Goal: Task Accomplishment & Management: Manage account settings

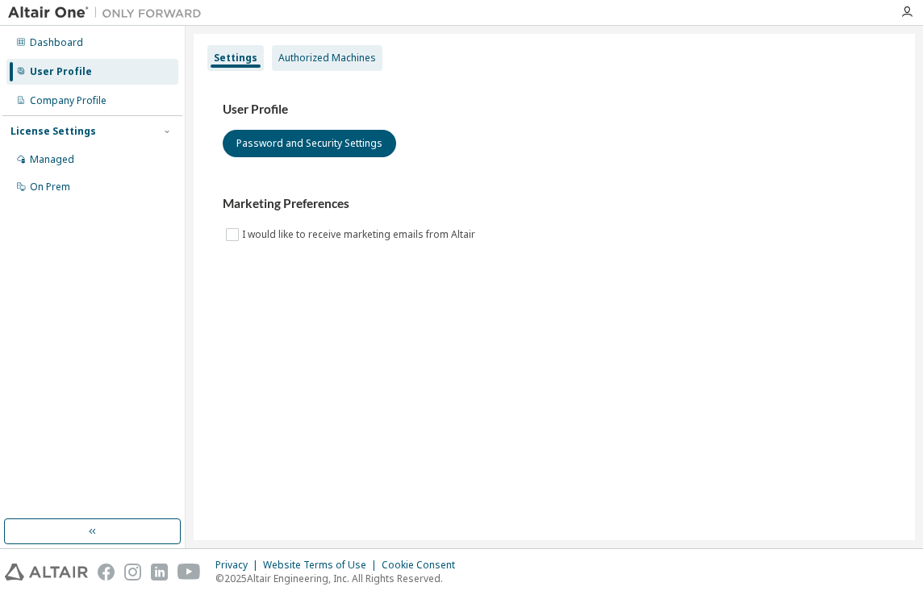
click at [326, 63] on div "Authorized Machines" at bounding box center [327, 58] width 98 height 13
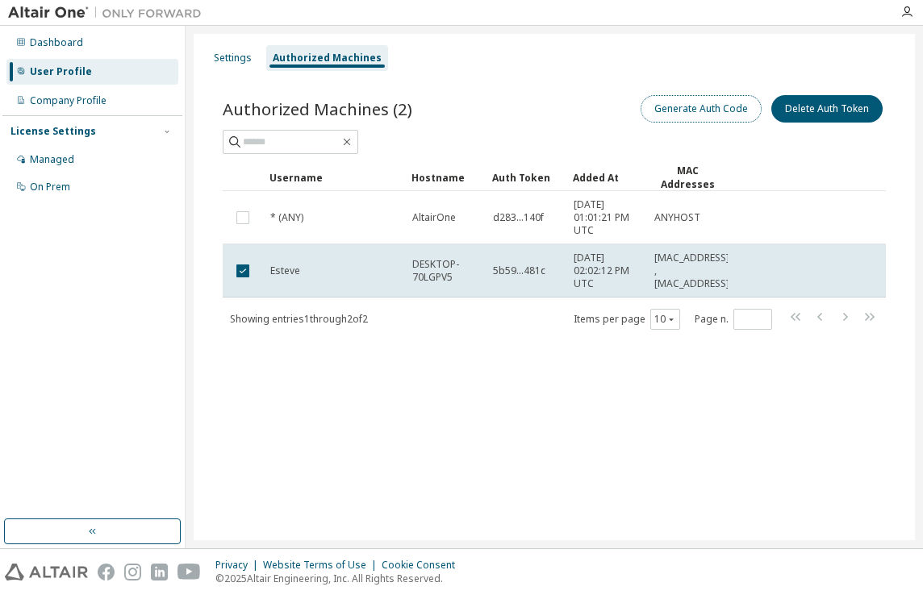
click at [728, 105] on button "Generate Auth Code" at bounding box center [701, 108] width 121 height 27
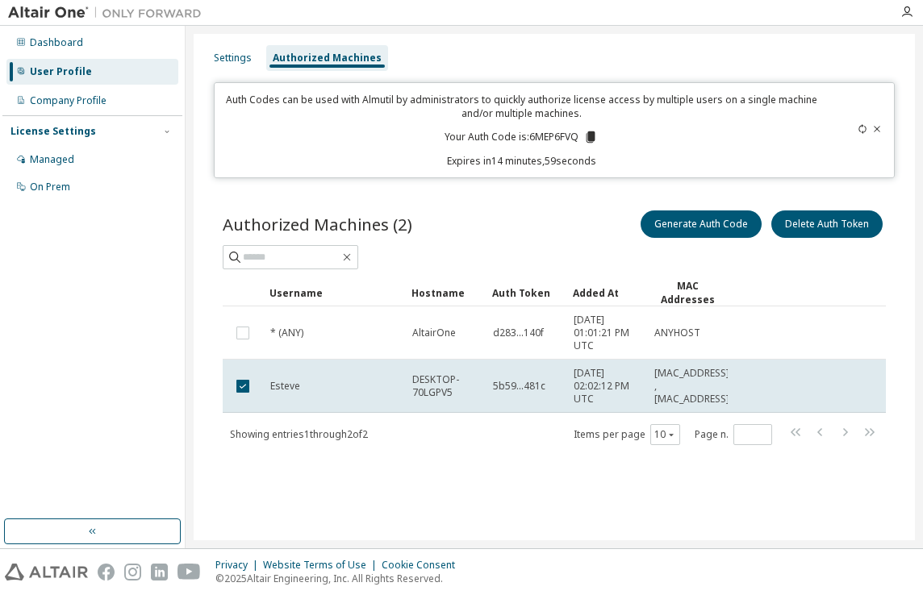
click at [592, 138] on icon at bounding box center [590, 136] width 9 height 11
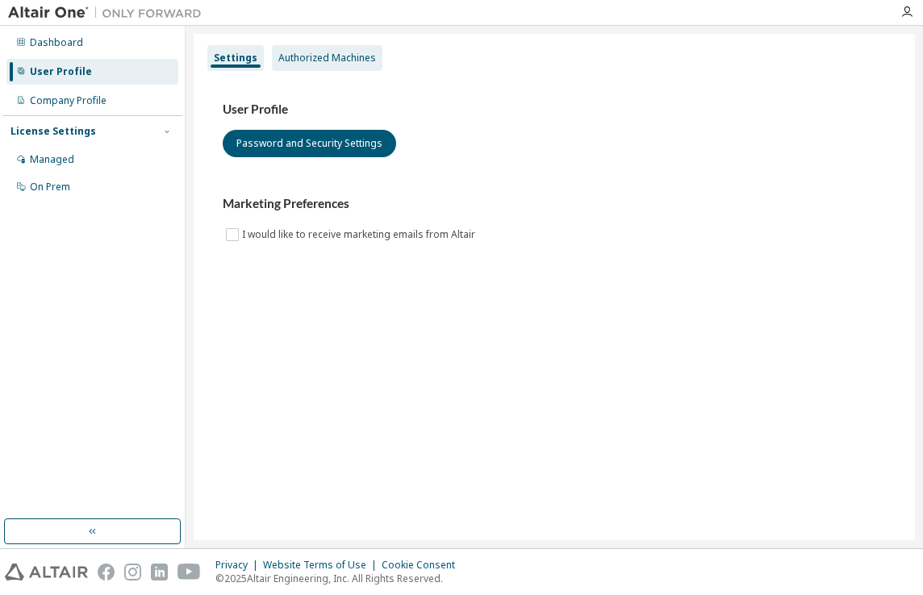
click at [317, 62] on div "Authorized Machines" at bounding box center [327, 58] width 98 height 13
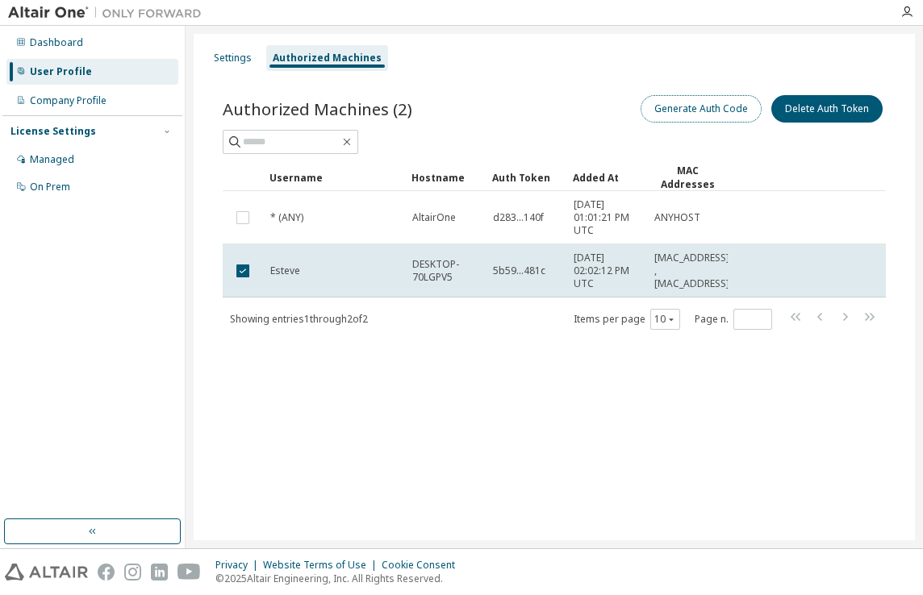
click at [679, 113] on button "Generate Auth Code" at bounding box center [701, 108] width 121 height 27
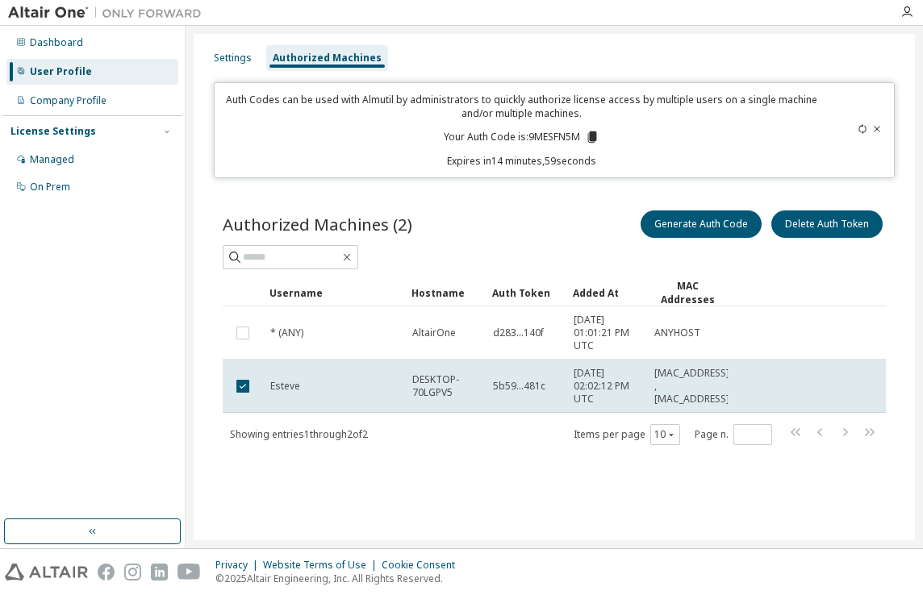
click at [588, 139] on icon at bounding box center [591, 136] width 9 height 11
click at [592, 139] on icon at bounding box center [591, 136] width 9 height 11
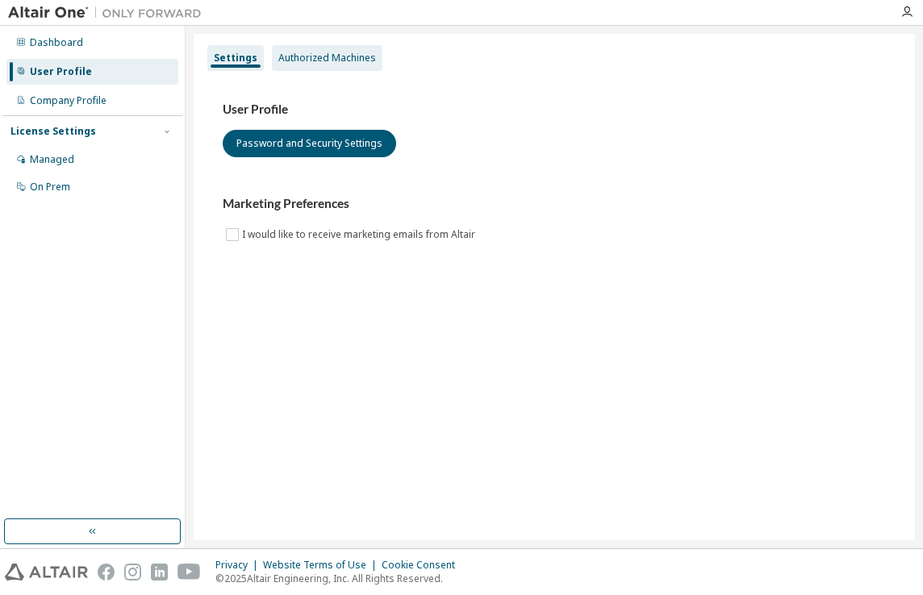
click at [345, 55] on div "Authorized Machines" at bounding box center [327, 58] width 98 height 13
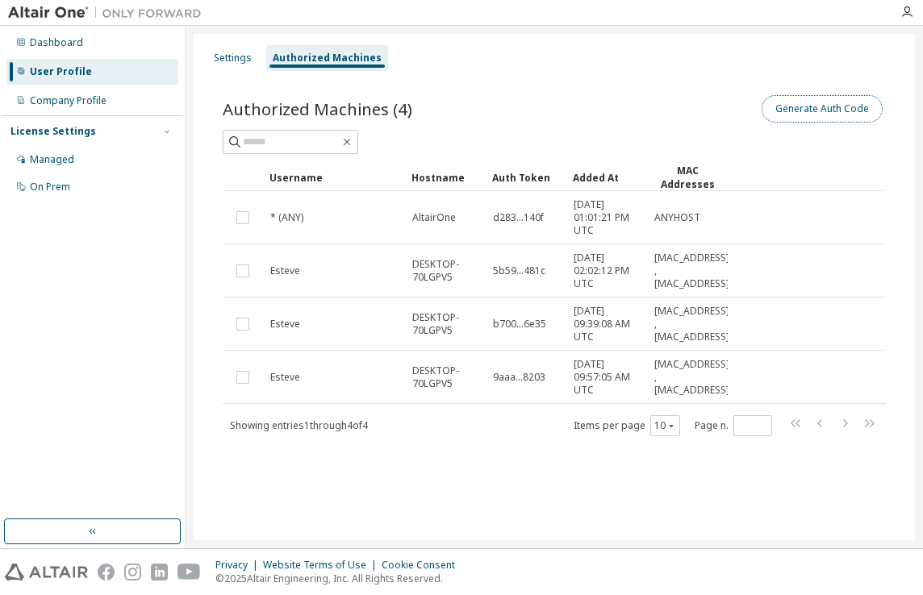
click at [778, 101] on button "Generate Auth Code" at bounding box center [822, 108] width 121 height 27
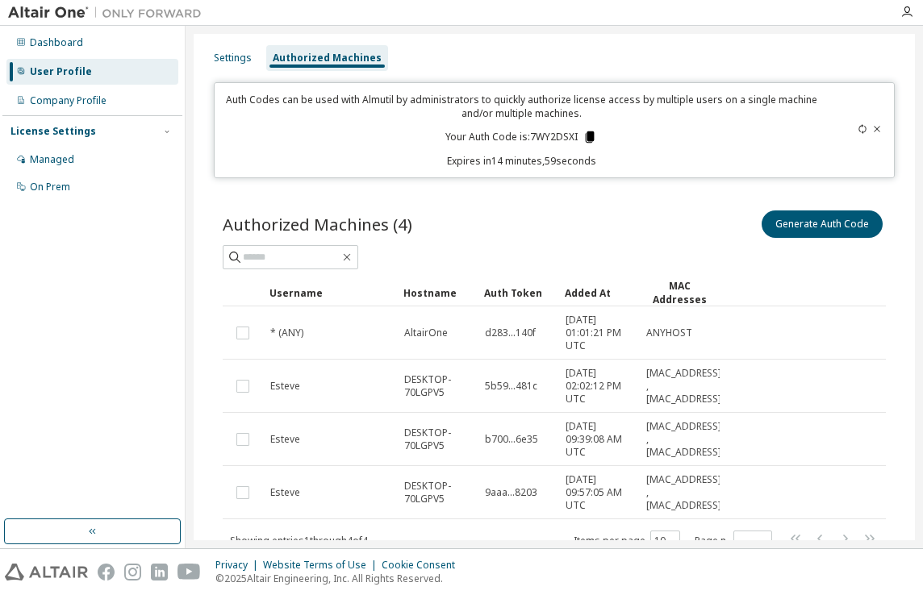
click at [586, 138] on icon at bounding box center [590, 136] width 9 height 11
